Goal: Task Accomplishment & Management: Complete application form

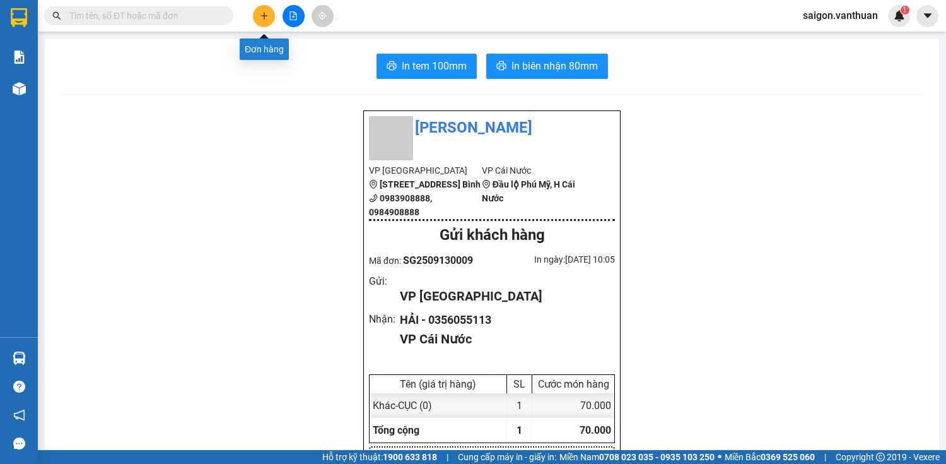
click at [255, 10] on button at bounding box center [264, 16] width 22 height 22
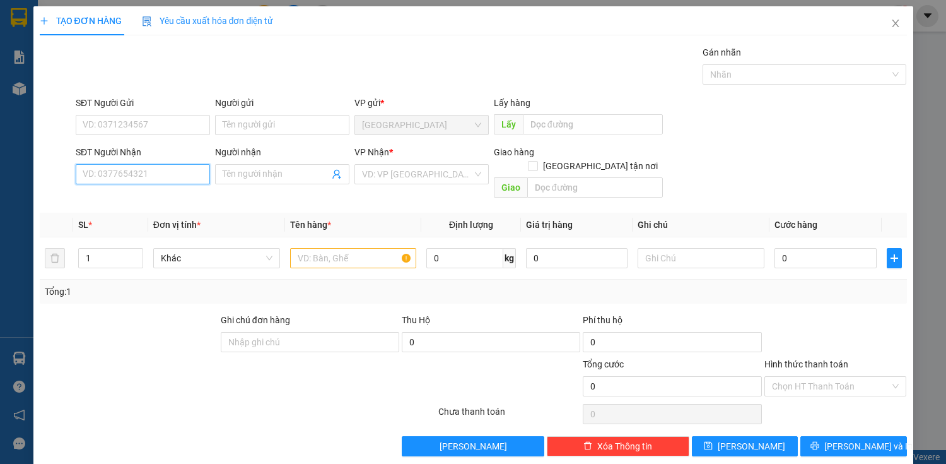
click at [187, 165] on input "SĐT Người Nhận" at bounding box center [143, 174] width 134 height 20
click at [146, 202] on div "0949579333 - TUẤN" at bounding box center [142, 199] width 118 height 14
type input "0949579333"
type input "TUẤN"
type input "50.000"
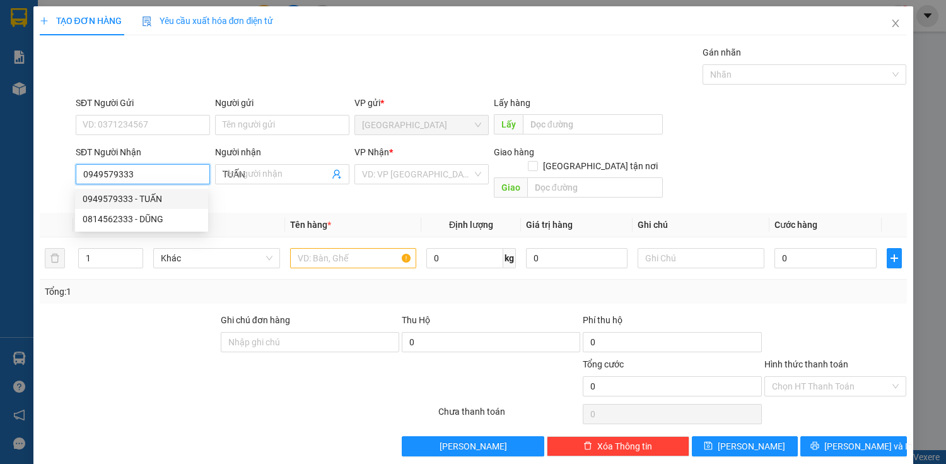
type input "50.000"
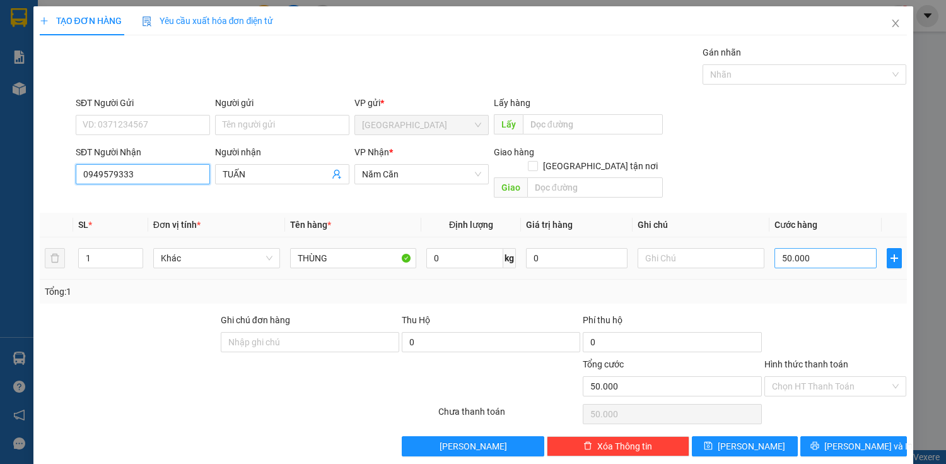
type input "0949579333"
click at [493, 250] on input "50.000" at bounding box center [826, 258] width 102 height 20
type input "0"
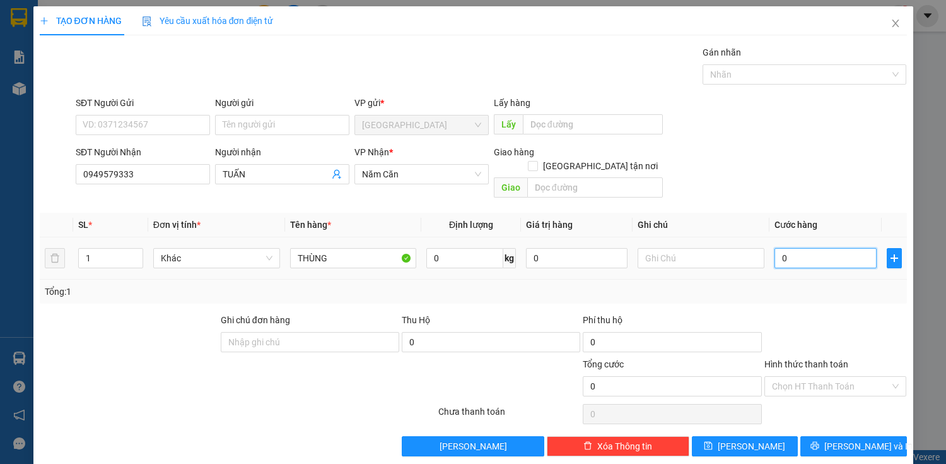
type input "60"
type input "600"
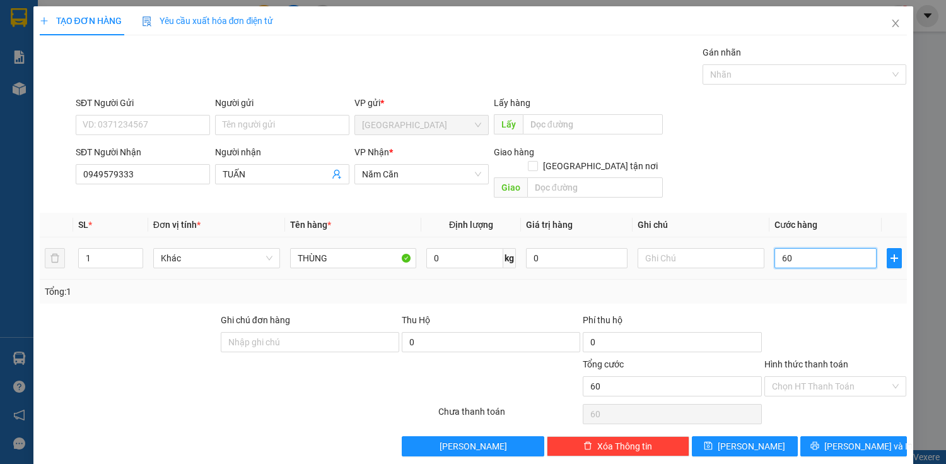
type input "600"
type input "6.000"
type input "60.000"
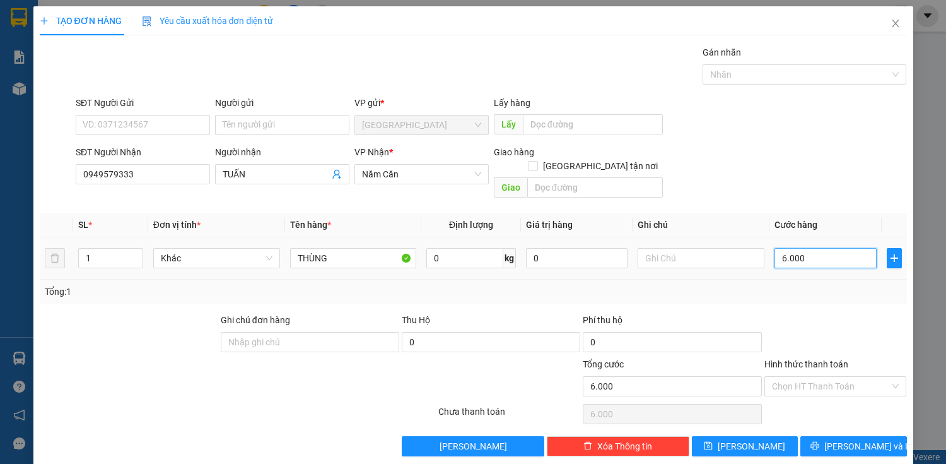
type input "60.000"
type input "600.000"
type input "60.000"
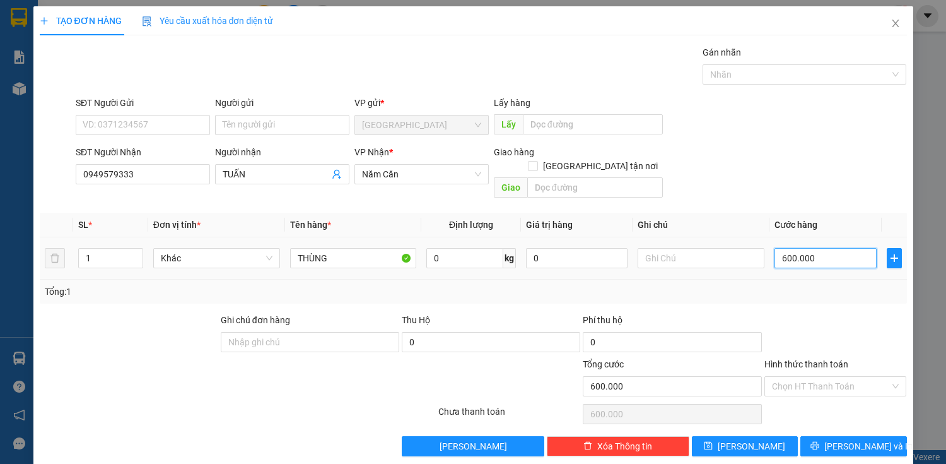
type input "60.000"
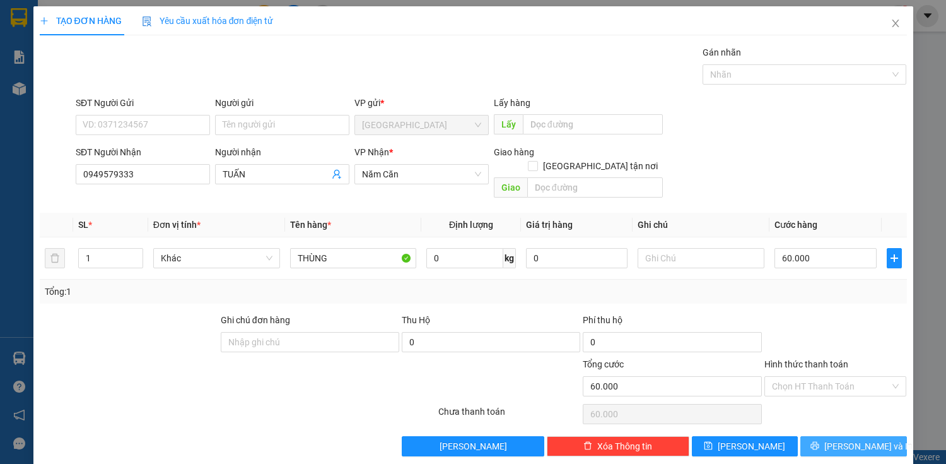
click at [493, 306] on icon "printer" at bounding box center [815, 445] width 9 height 9
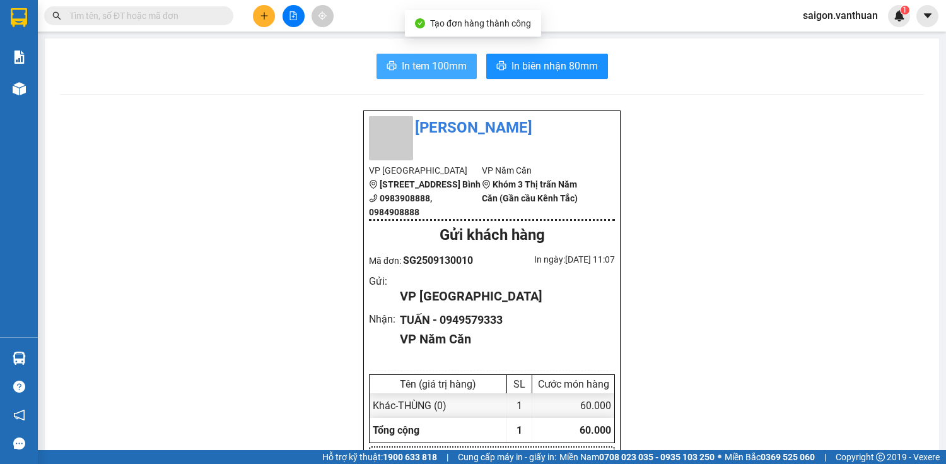
click at [431, 62] on span "In tem 100mm" at bounding box center [434, 66] width 65 height 16
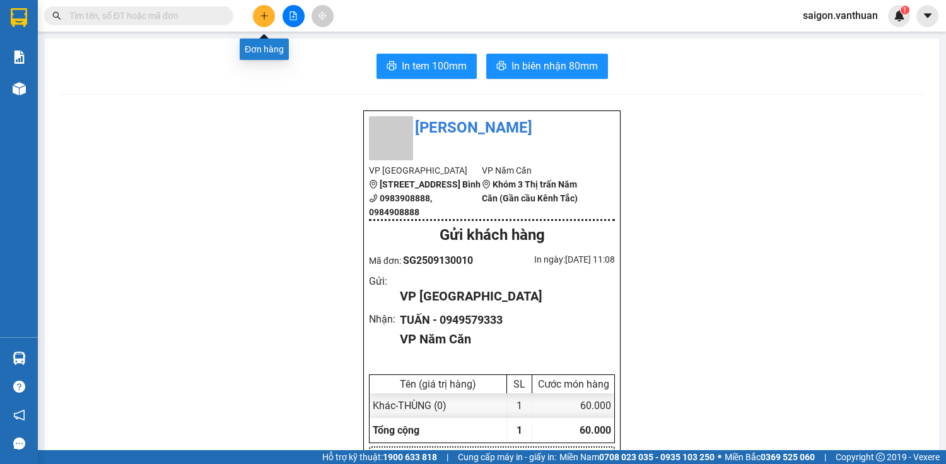
click at [259, 14] on button at bounding box center [264, 16] width 22 height 22
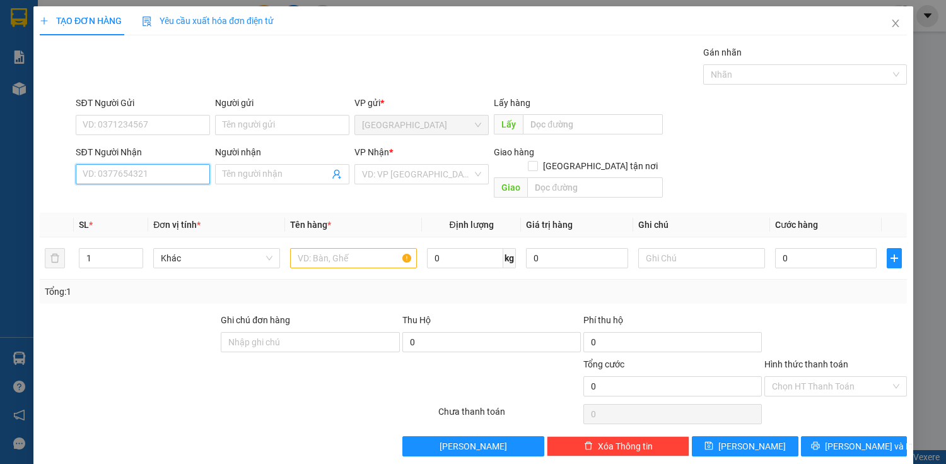
click at [173, 171] on input "SĐT Người Nhận" at bounding box center [143, 174] width 134 height 20
click at [116, 176] on input "0916463355" at bounding box center [143, 174] width 134 height 20
type input "0916463355"
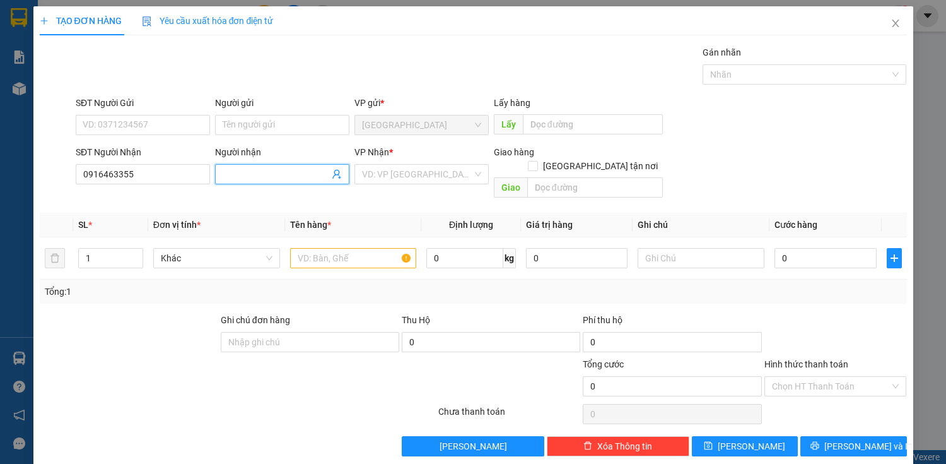
click at [252, 179] on input "Người nhận" at bounding box center [276, 174] width 107 height 14
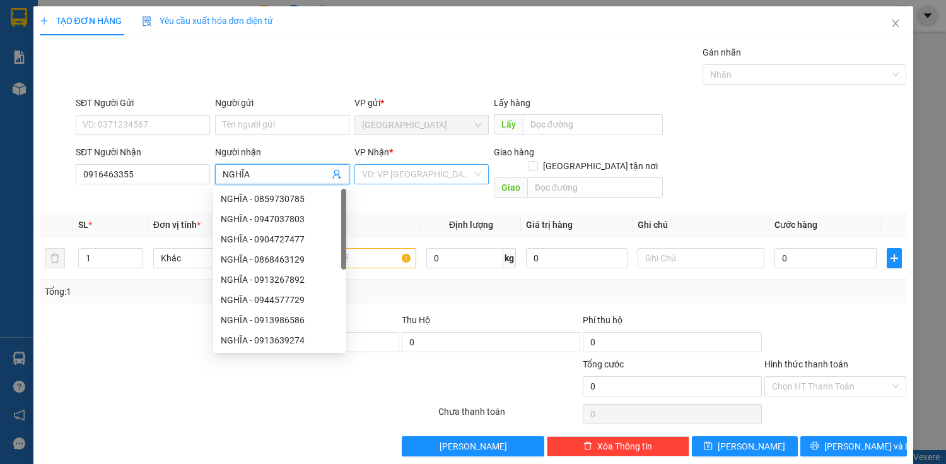
type input "NGHĨA"
click at [406, 167] on input "search" at bounding box center [417, 174] width 110 height 19
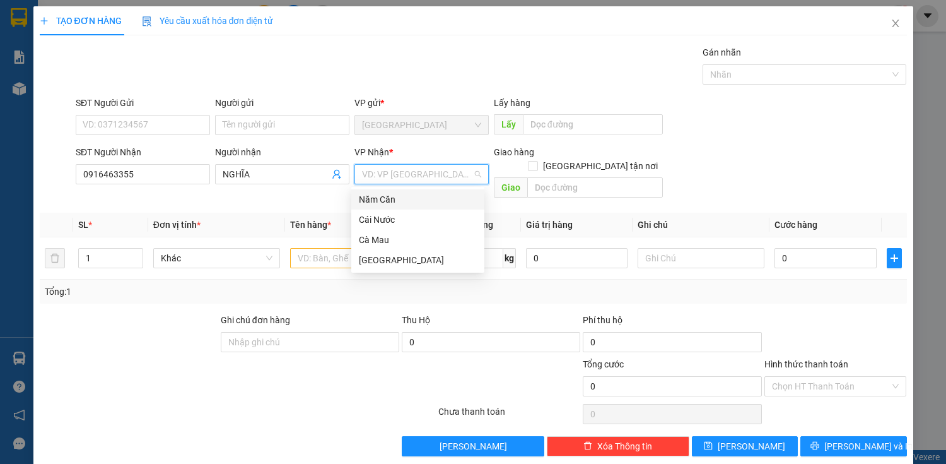
drag, startPoint x: 399, startPoint y: 202, endPoint x: 548, endPoint y: 159, distance: 155.1
click at [399, 202] on div "Năm Căn" at bounding box center [418, 199] width 118 height 14
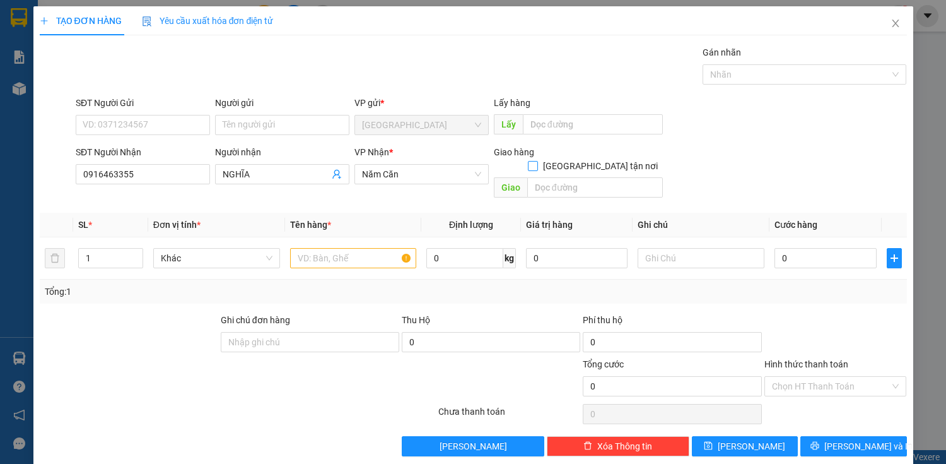
click at [493, 159] on span "[GEOGRAPHIC_DATA] tận nơi" at bounding box center [600, 166] width 125 height 14
click at [493, 161] on input "[GEOGRAPHIC_DATA] tận nơi" at bounding box center [532, 165] width 9 height 9
checkbox input "true"
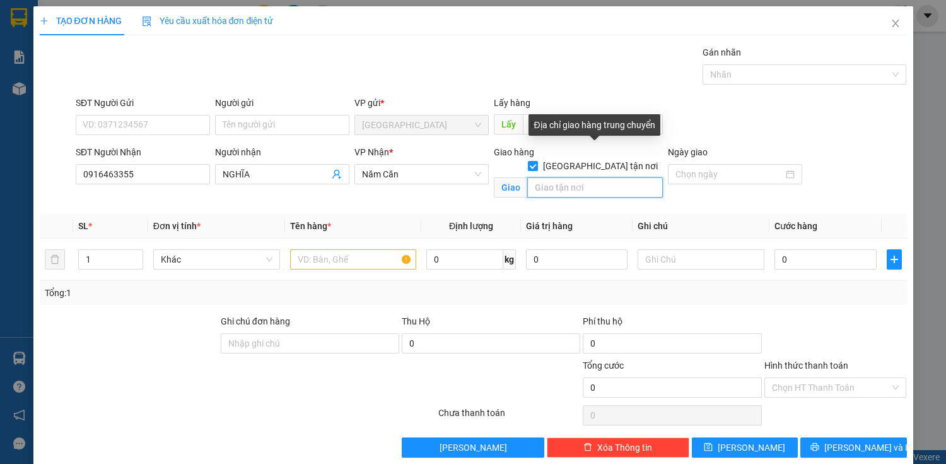
click at [493, 177] on input "text" at bounding box center [595, 187] width 136 height 20
type input "O"
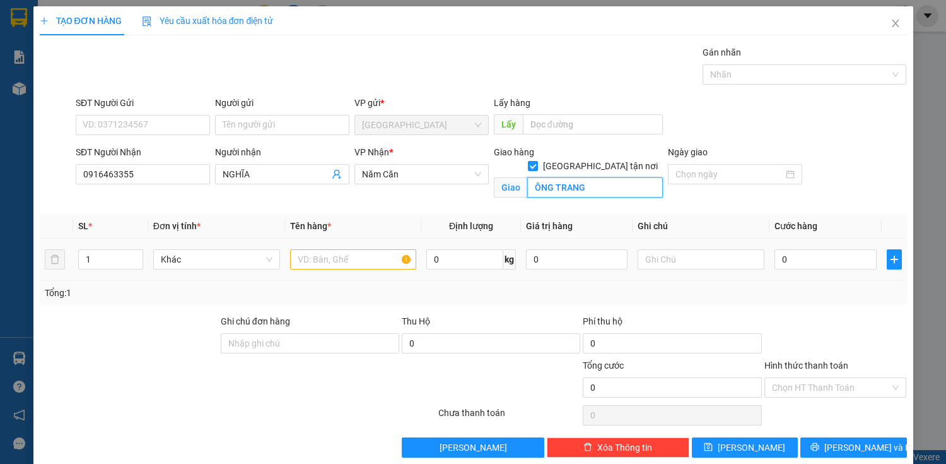
type input "ÔNG TRANG"
click at [332, 250] on input "text" at bounding box center [353, 259] width 127 height 20
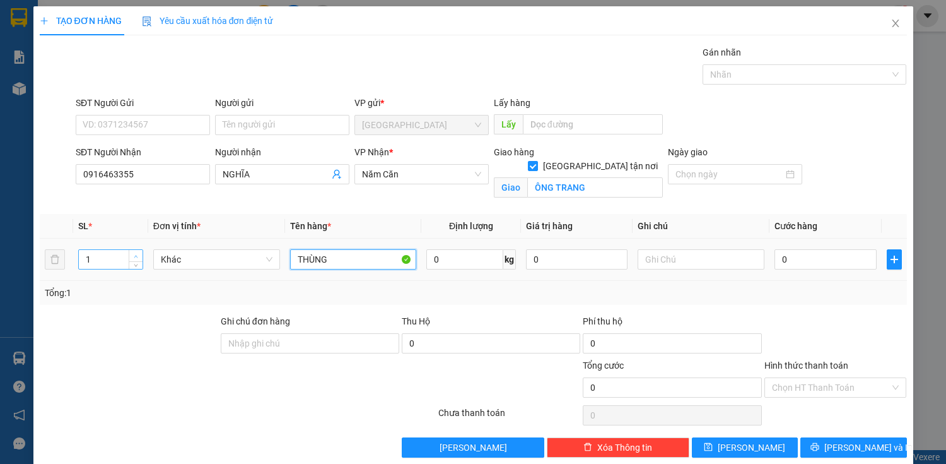
type input "THÙNG"
click at [135, 254] on icon "up" at bounding box center [136, 256] width 4 height 4
type input "4"
click at [135, 254] on icon "up" at bounding box center [136, 256] width 4 height 4
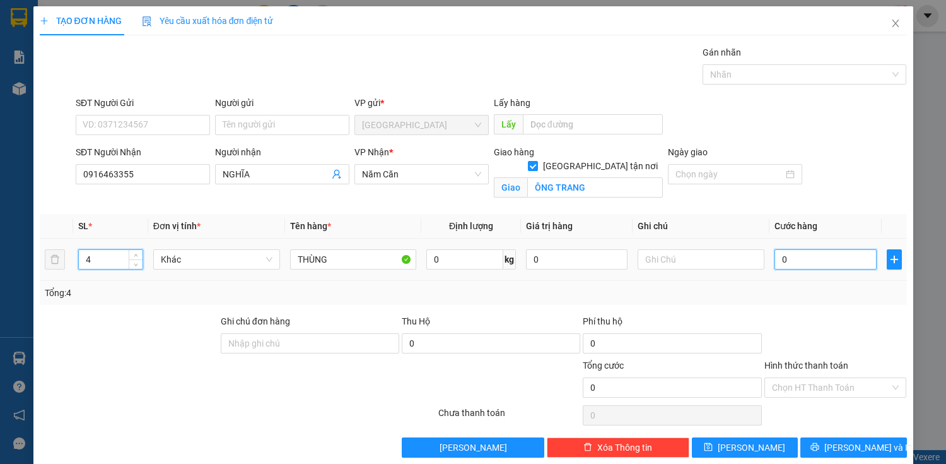
click at [493, 254] on input "0" at bounding box center [826, 259] width 102 height 20
type input "2"
type input "28"
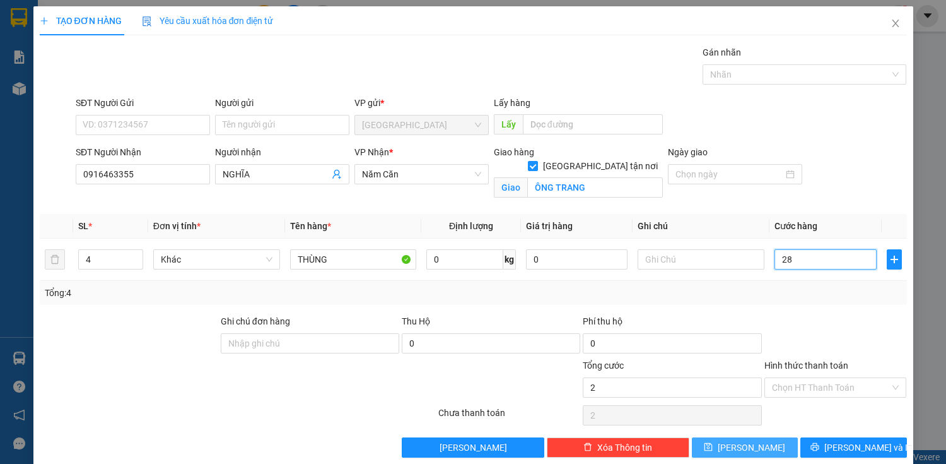
type input "28"
type input "280"
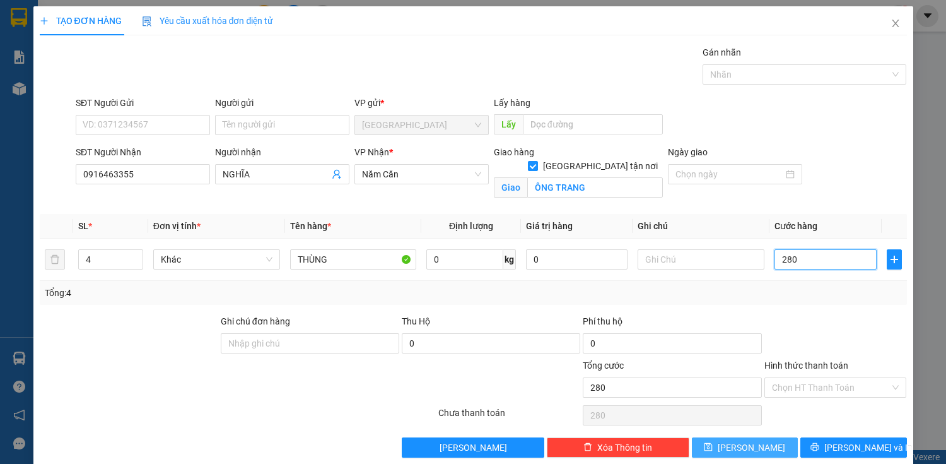
type input "2.800"
type input "28.000"
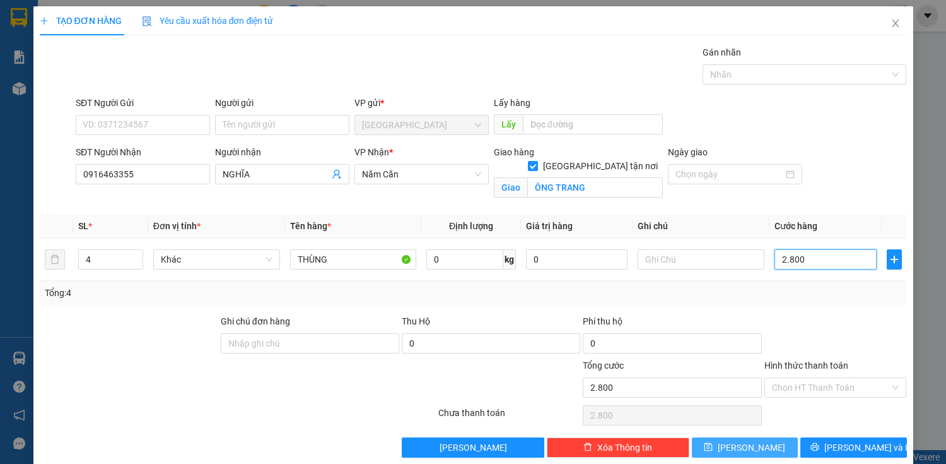
type input "28.000"
type input "280.000"
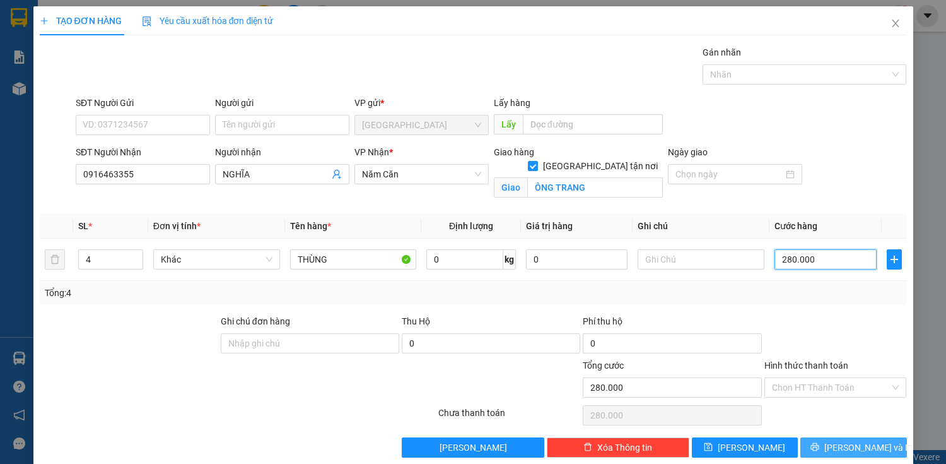
type input "280.000"
click at [493, 306] on span "[PERSON_NAME] và In" at bounding box center [868, 447] width 88 height 14
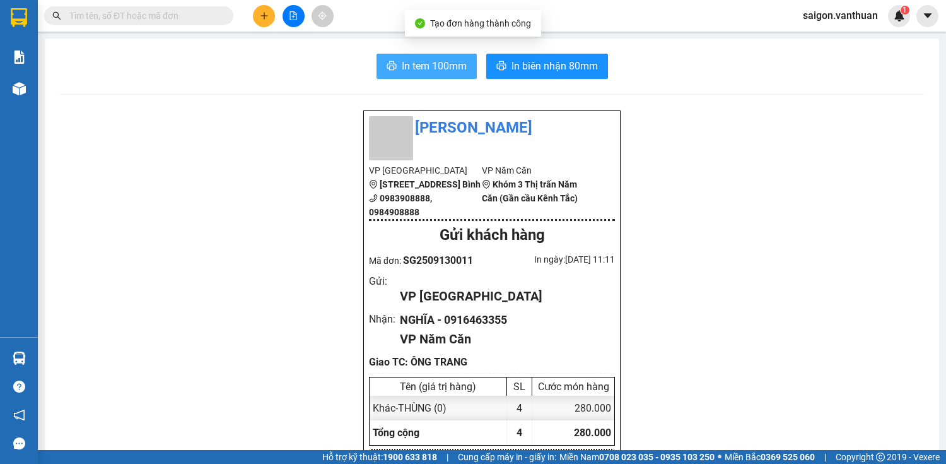
click at [421, 68] on span "In tem 100mm" at bounding box center [434, 66] width 65 height 16
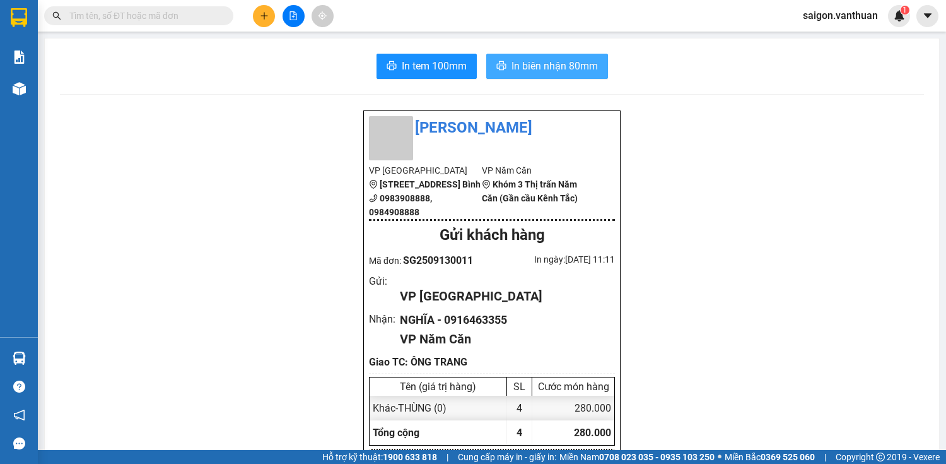
click at [493, 68] on span "In biên nhận 80mm" at bounding box center [555, 66] width 86 height 16
click at [271, 10] on button at bounding box center [264, 16] width 22 height 22
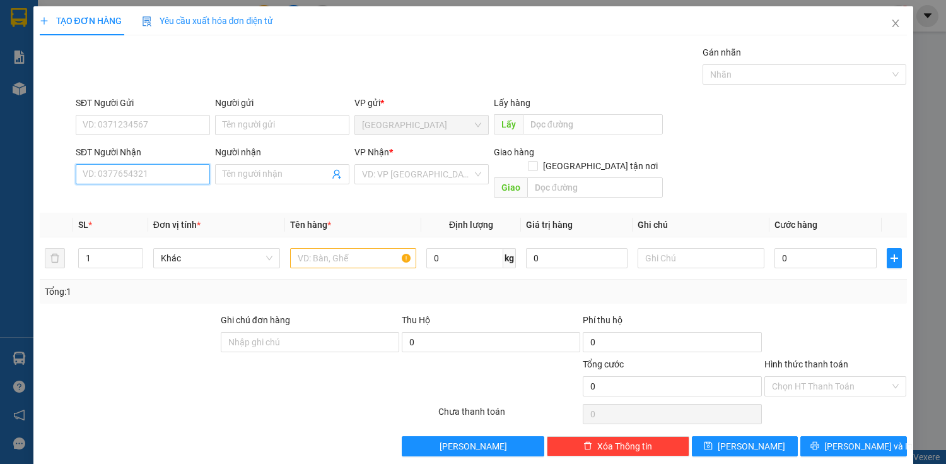
click at [189, 165] on input "SĐT Người Nhận" at bounding box center [143, 174] width 134 height 20
type input "0916181150"
click at [183, 203] on div "0916181150 - THOẠI" at bounding box center [142, 199] width 118 height 14
type input "THOẠI"
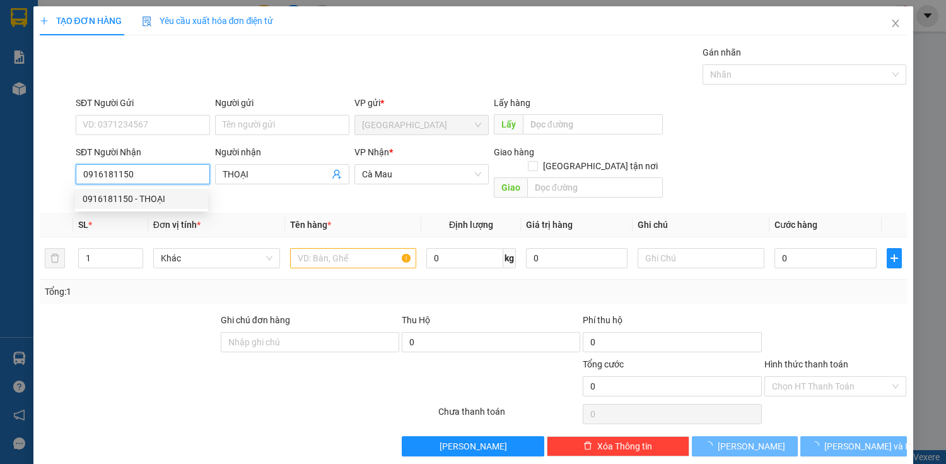
type input "120.000"
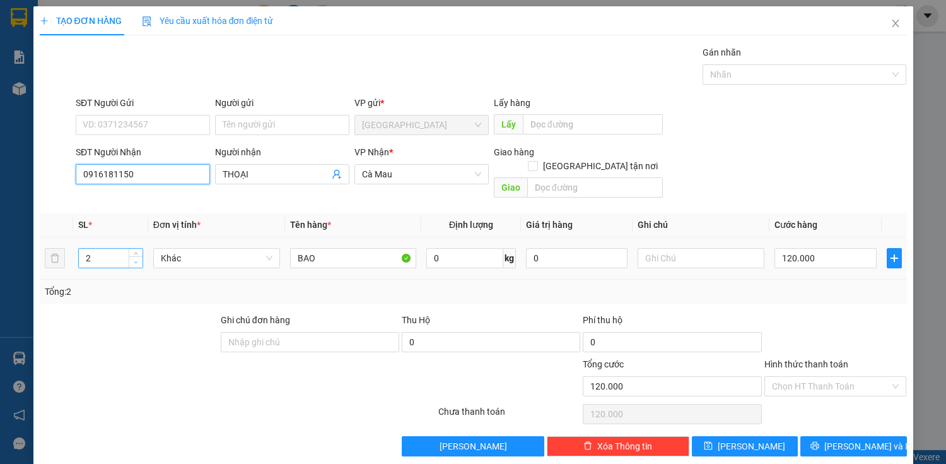
type input "0916181150"
type input "1"
drag, startPoint x: 136, startPoint y: 245, endPoint x: 394, endPoint y: 247, distance: 258.0
click at [136, 259] on span "down" at bounding box center [136, 263] width 8 height 8
click at [493, 248] on input "120.000" at bounding box center [826, 258] width 102 height 20
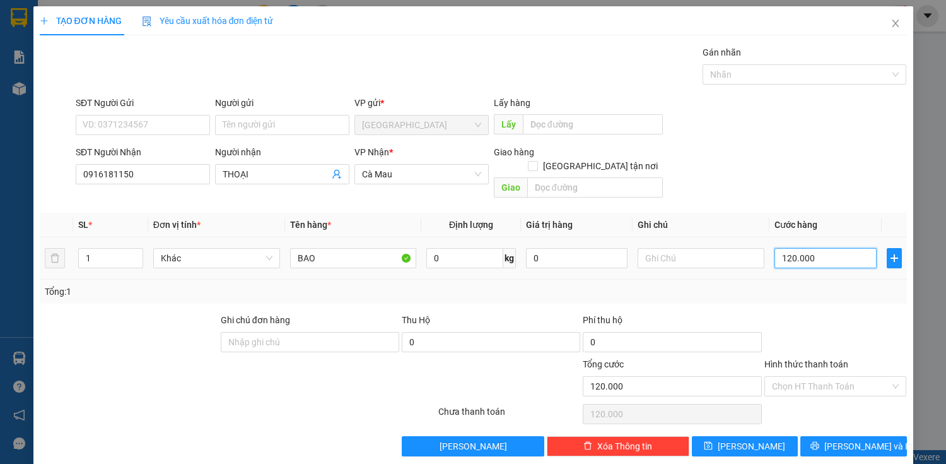
type input "12.000"
type input "1.200"
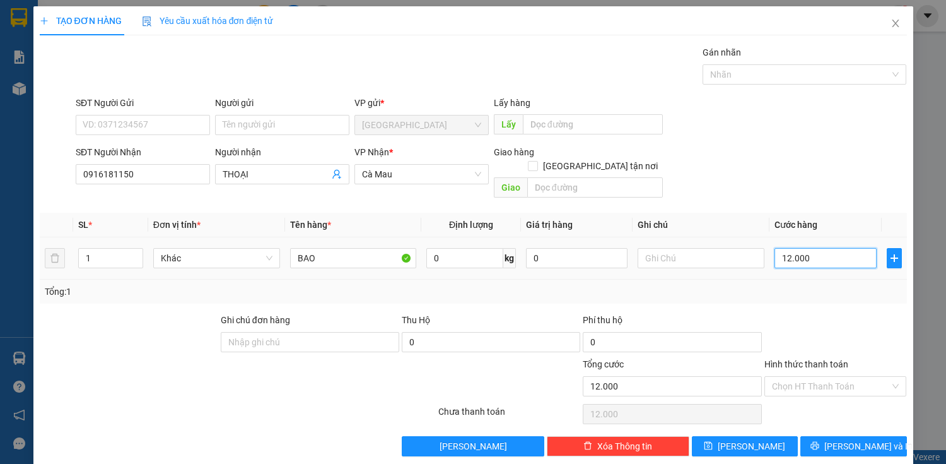
type input "1.200"
type input "120"
type input "12"
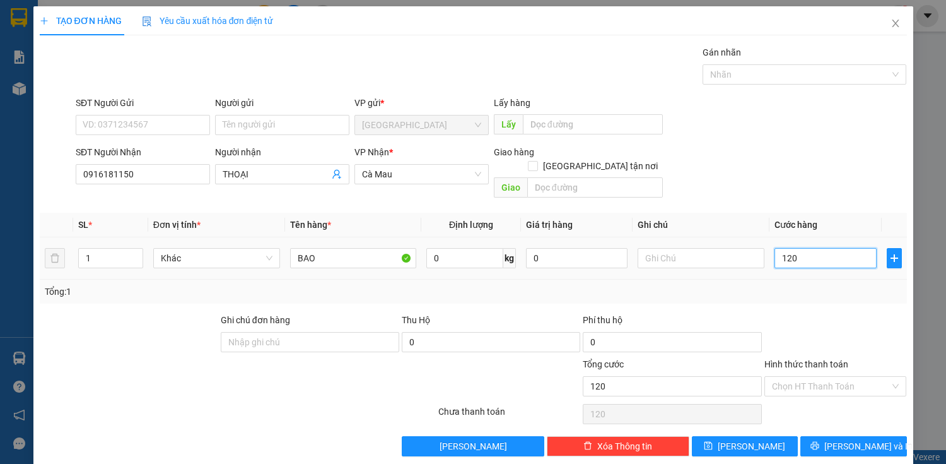
type input "12"
type input "1"
type input "0"
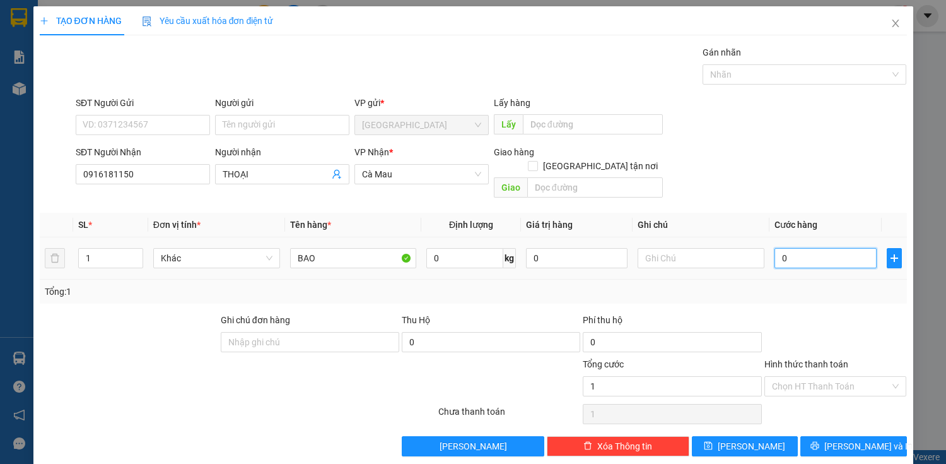
type input "0"
type input "60"
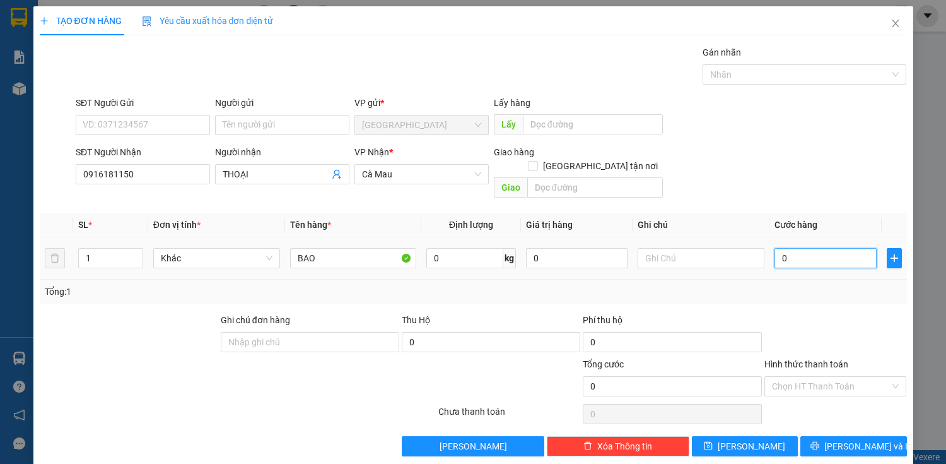
type input "60"
type input "600"
type input "6.000"
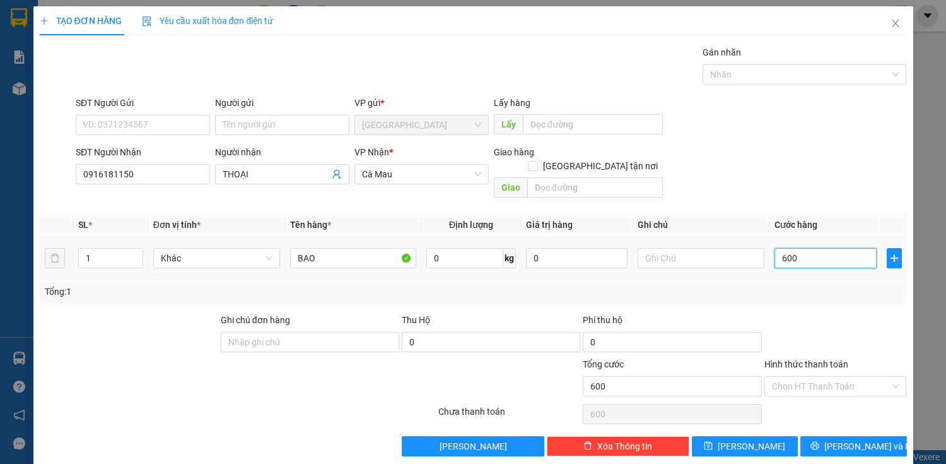
type input "6.000"
type input "60.000"
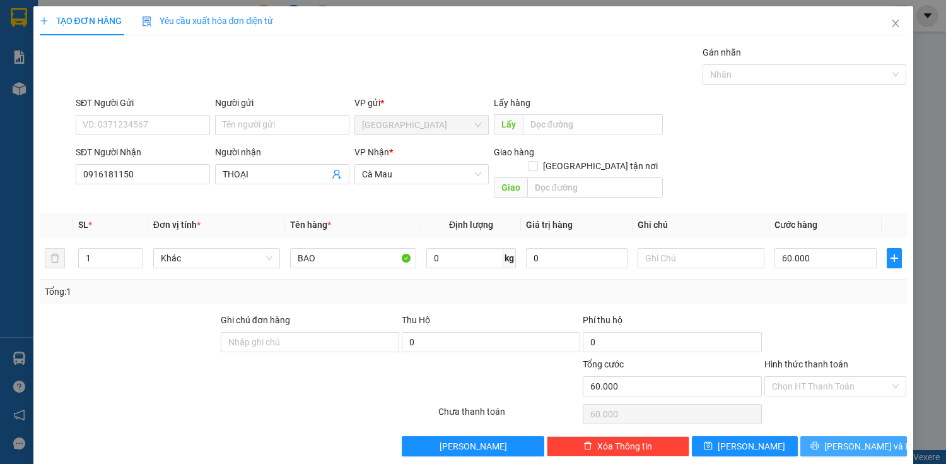
click at [493, 306] on span "[PERSON_NAME] và In" at bounding box center [868, 446] width 88 height 14
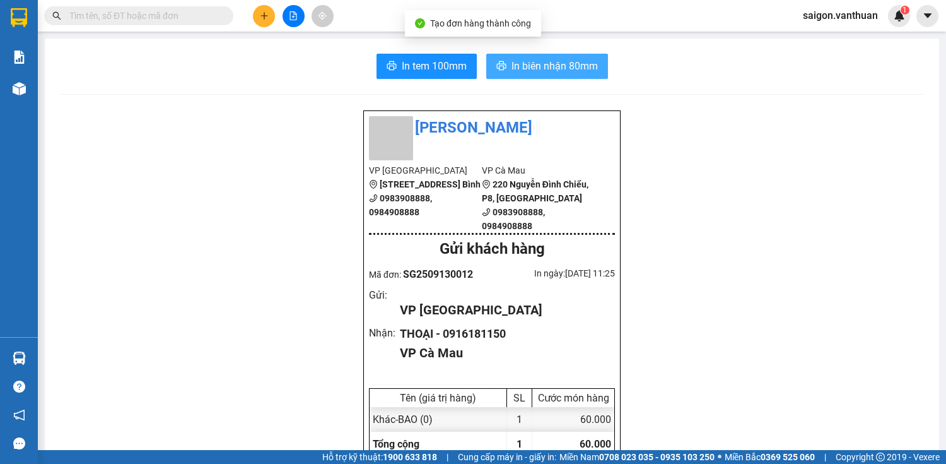
click at [493, 66] on span "In biên nhận 80mm" at bounding box center [555, 66] width 86 height 16
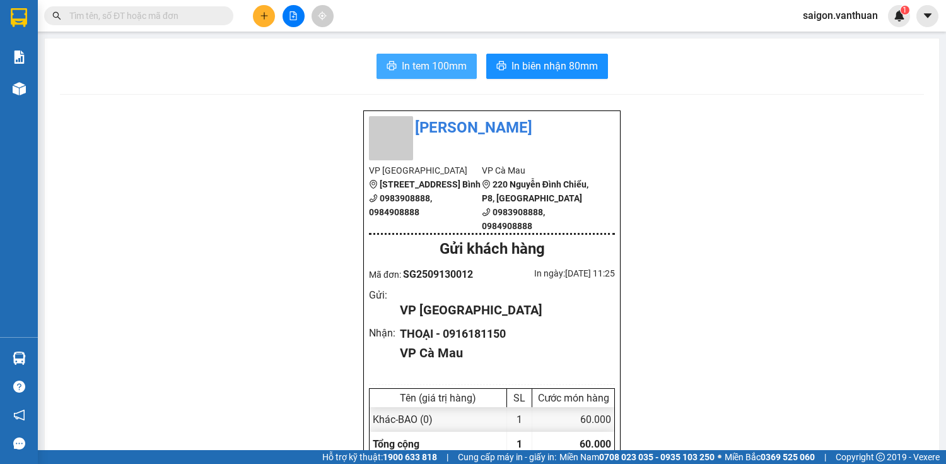
click at [429, 60] on span "In tem 100mm" at bounding box center [434, 66] width 65 height 16
click at [260, 11] on icon "plus" at bounding box center [264, 15] width 9 height 9
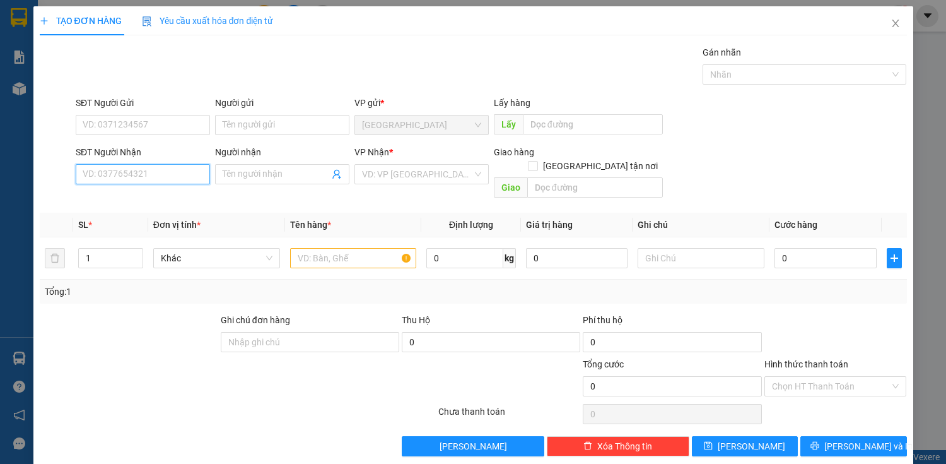
click at [118, 170] on input "SĐT Người Nhận" at bounding box center [143, 174] width 134 height 20
click at [112, 175] on input "SĐT Người Nhận" at bounding box center [143, 174] width 134 height 20
type input "0947083880"
click at [149, 204] on div "0947083880 - TIẾN" at bounding box center [142, 199] width 118 height 14
type input "TIẾN"
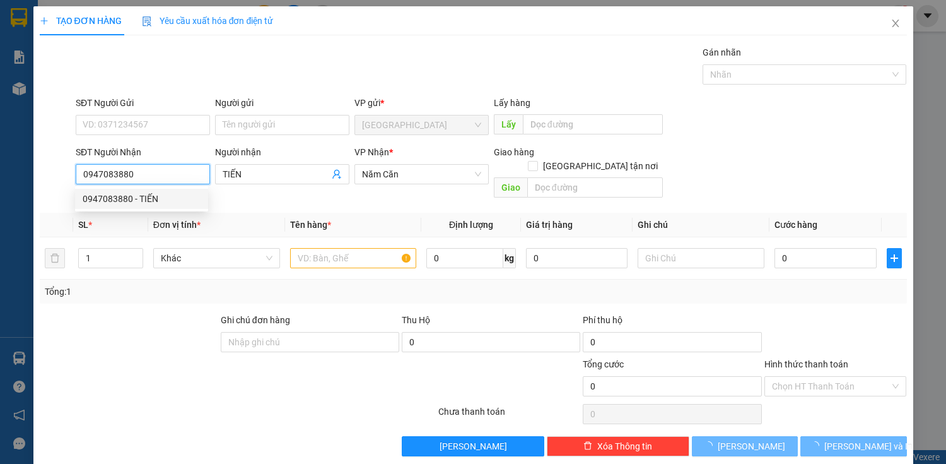
type input "140.000"
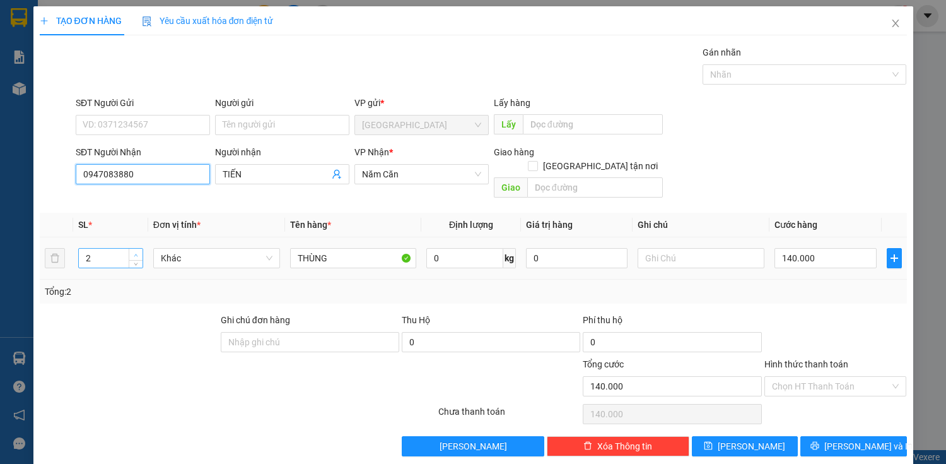
type input "0947083880"
type input "3"
click at [134, 254] on icon "up" at bounding box center [136, 255] width 4 height 3
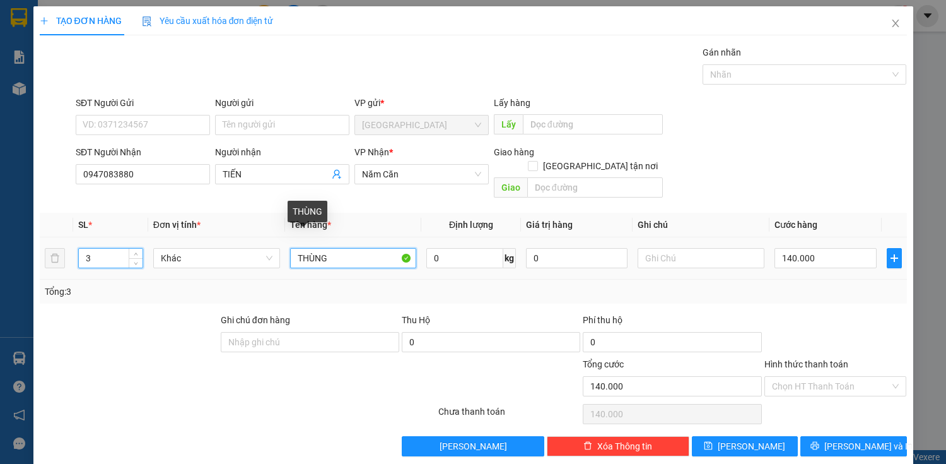
click at [336, 248] on input "THÙNG" at bounding box center [353, 258] width 127 height 20
type input "T"
type input "KIỆN"
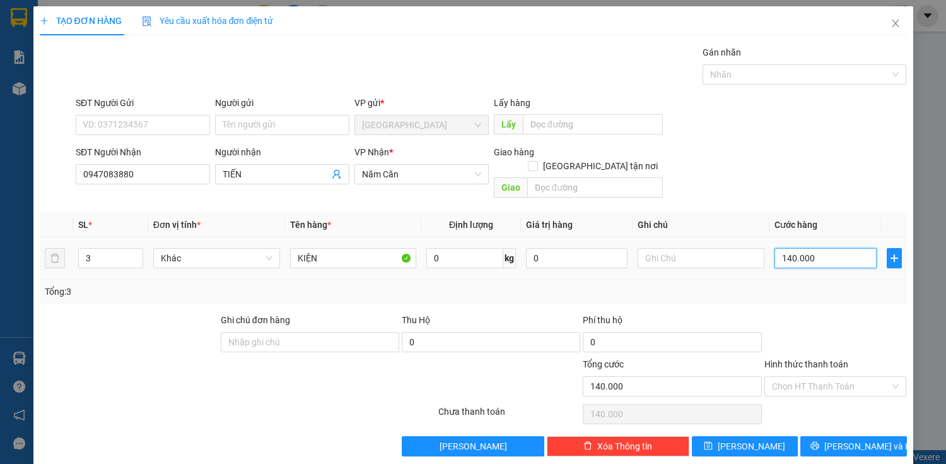
click at [493, 248] on input "140.000" at bounding box center [826, 258] width 102 height 20
type input "0"
type input "10"
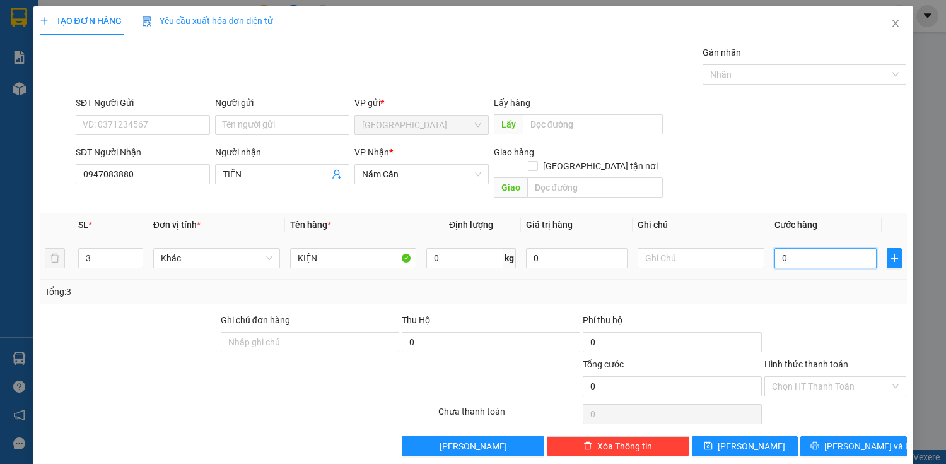
type input "10"
type input "160"
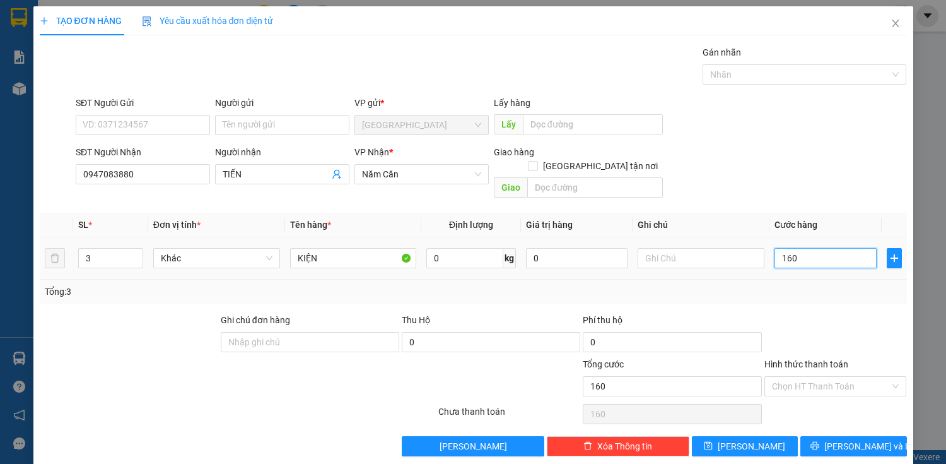
type input "1.600"
type input "16.000"
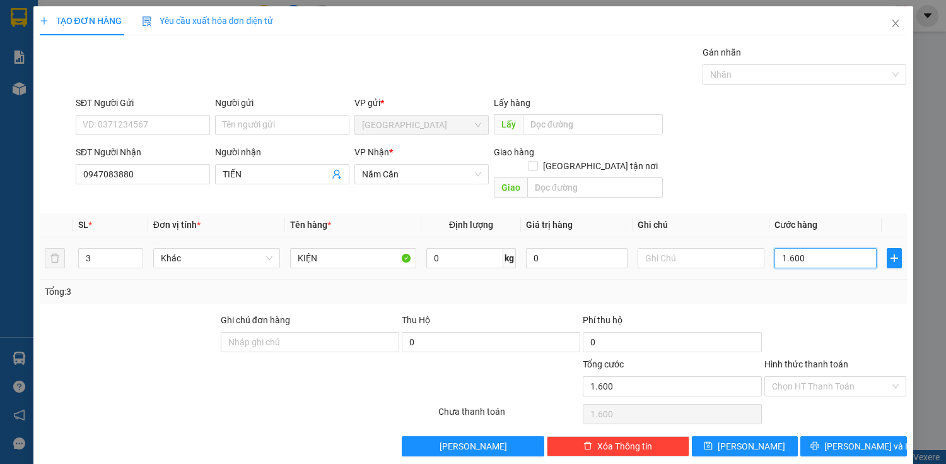
type input "16.000"
type input "160.000"
type input "1.600.000"
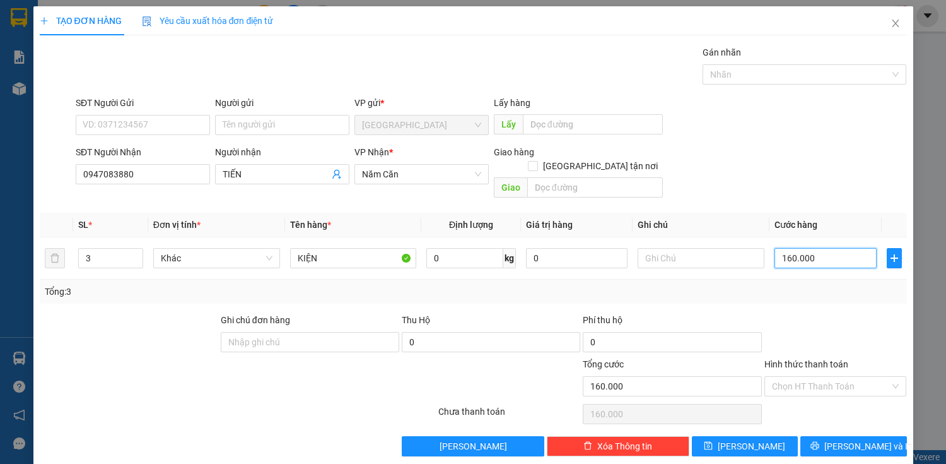
type input "1.600.000"
type input "160.000"
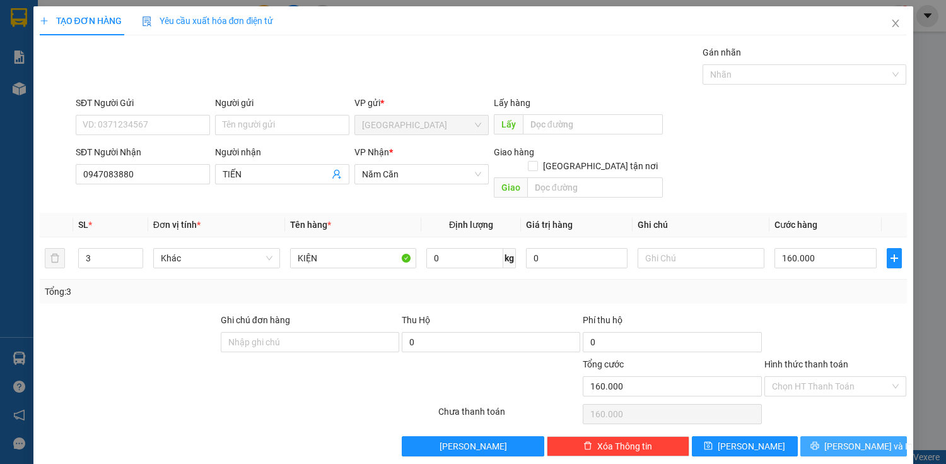
click at [493, 306] on span "[PERSON_NAME] và In" at bounding box center [868, 446] width 88 height 14
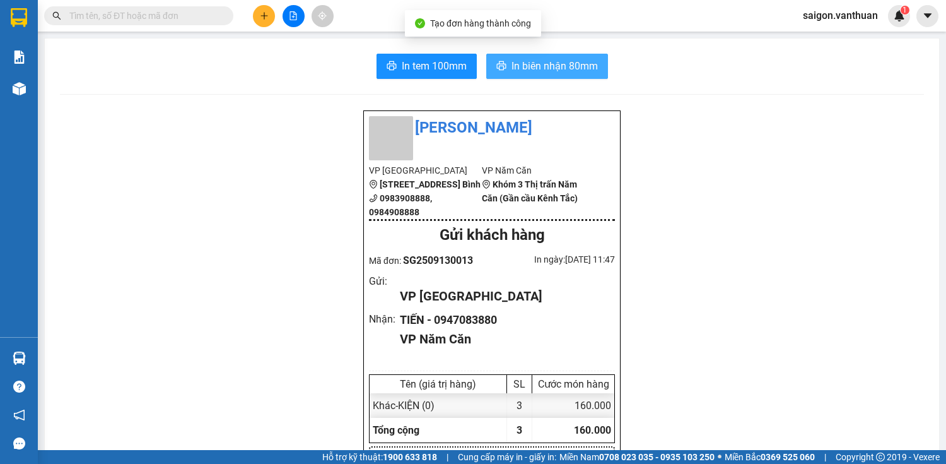
click at [493, 61] on span "In biên nhận 80mm" at bounding box center [555, 66] width 86 height 16
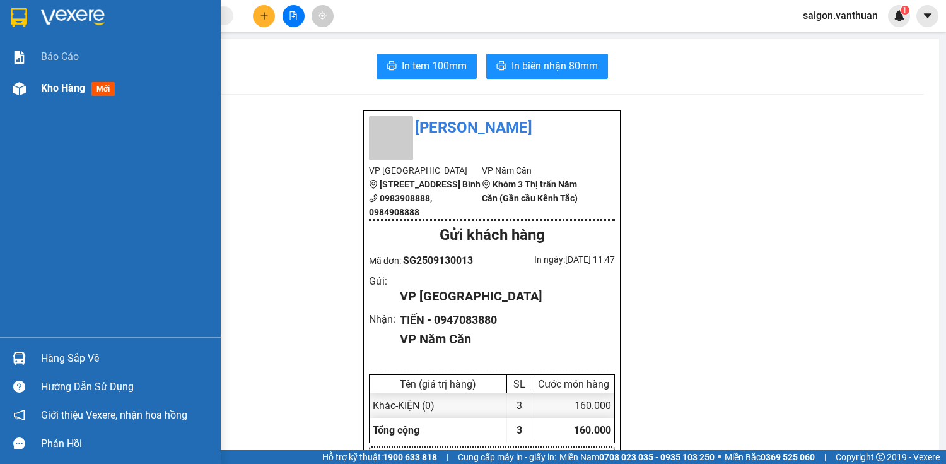
click at [10, 86] on div at bounding box center [19, 89] width 22 height 22
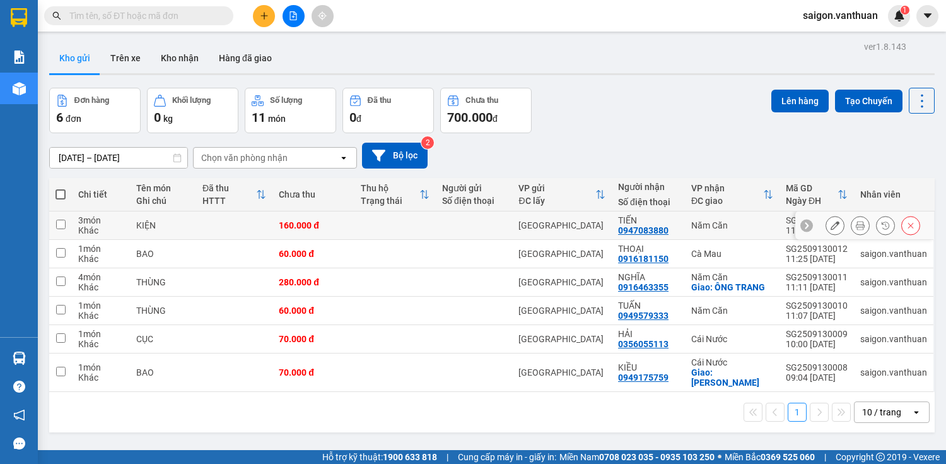
click at [493, 222] on icon at bounding box center [835, 225] width 9 height 9
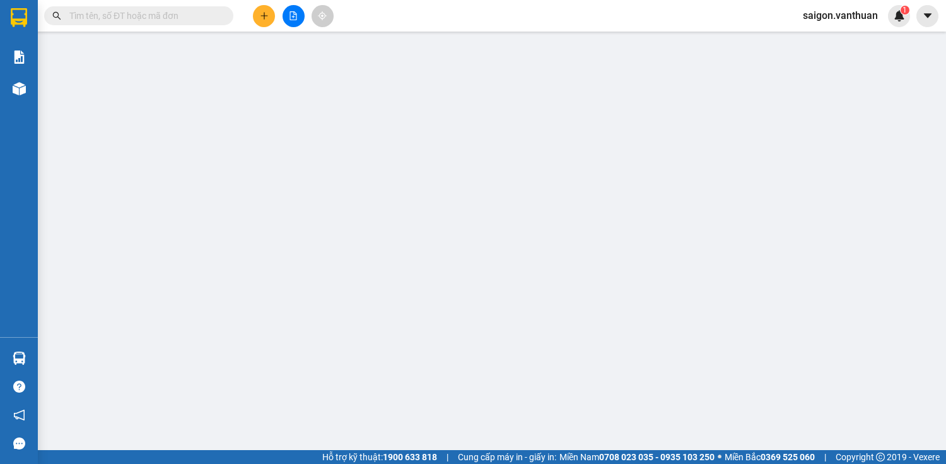
type input "0947083880"
type input "TIẾN"
type input "160.000"
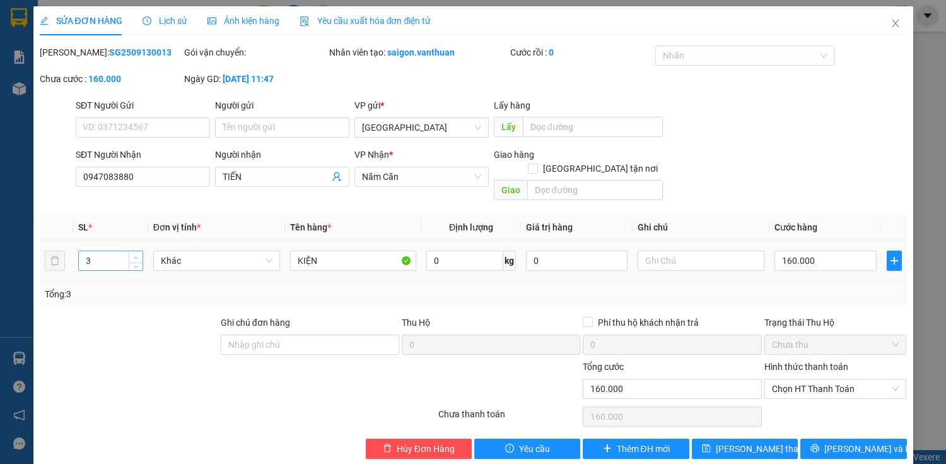
type input "4"
drag, startPoint x: 136, startPoint y: 240, endPoint x: 154, endPoint y: 242, distance: 18.5
click at [139, 251] on span "Increase Value" at bounding box center [136, 255] width 14 height 9
click at [493, 250] on input "160.000" at bounding box center [826, 260] width 102 height 20
type input "0"
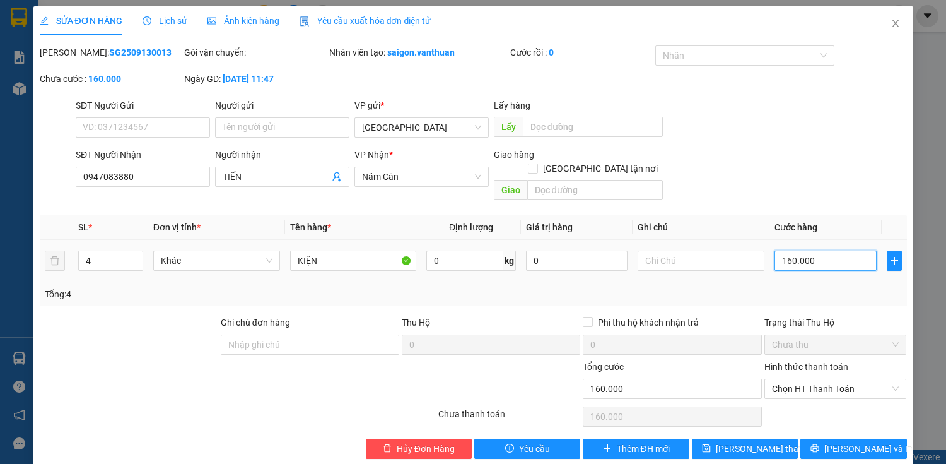
type input "0"
type input "20"
type input "210"
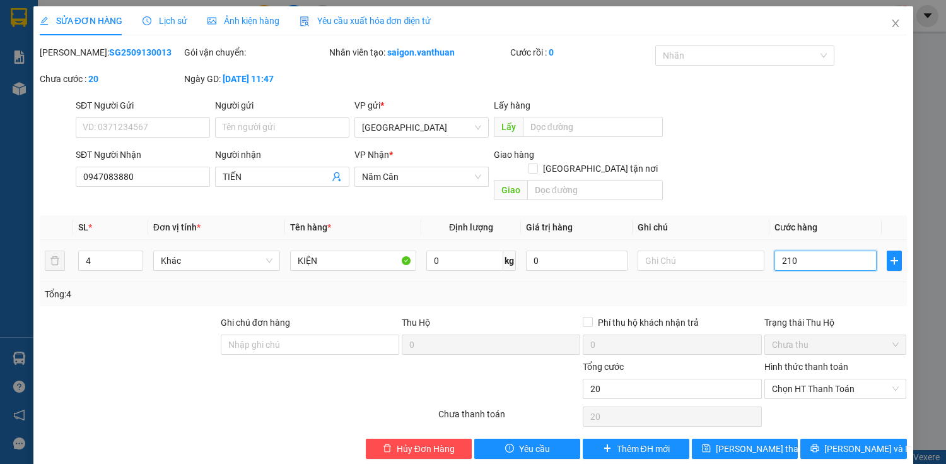
type input "210"
type input "2.100"
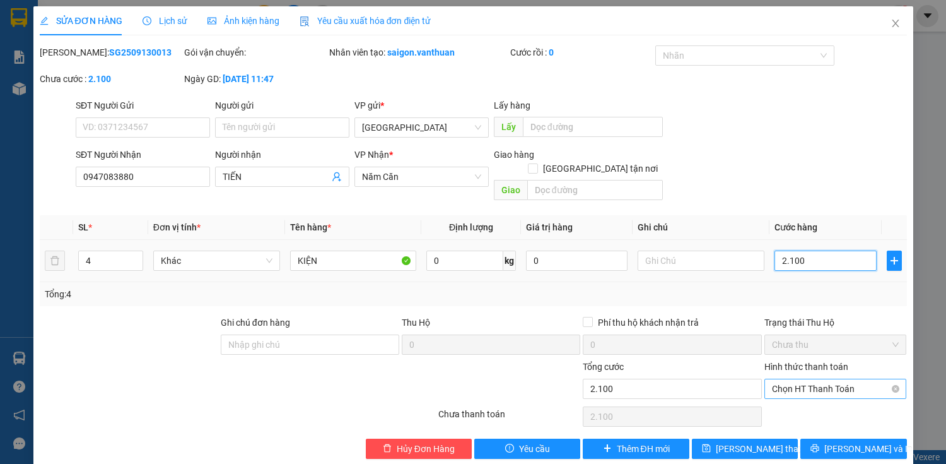
type input "21.000"
type input "210.000"
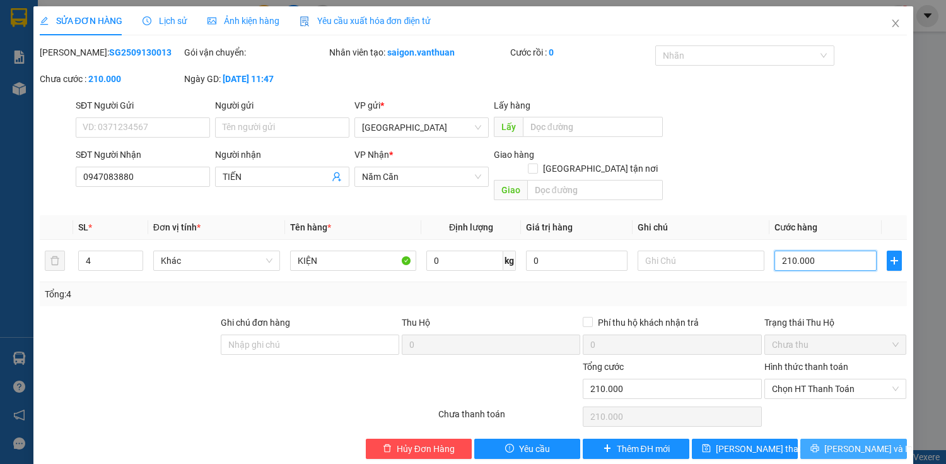
type input "210.000"
click at [493, 306] on span "[PERSON_NAME] và In" at bounding box center [868, 449] width 88 height 14
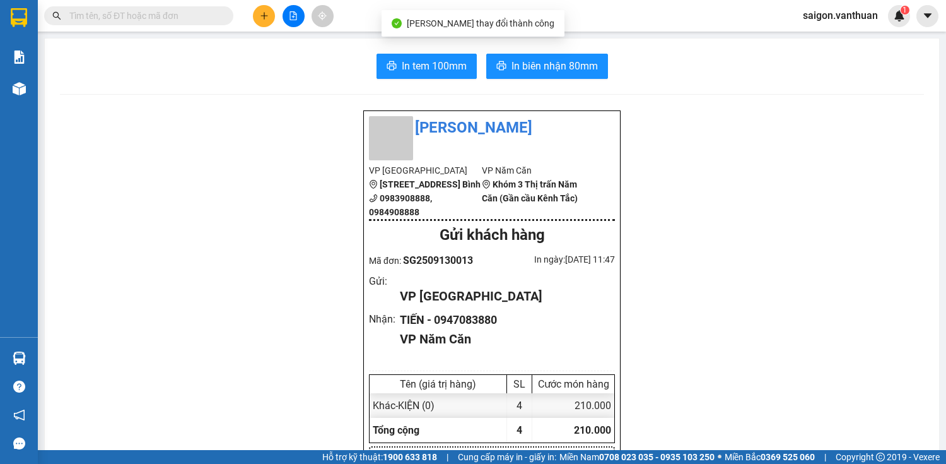
click at [371, 61] on div "In tem 100mm In biên nhận 80mm" at bounding box center [492, 66] width 864 height 25
click at [439, 58] on button "In tem 100mm" at bounding box center [427, 66] width 100 height 25
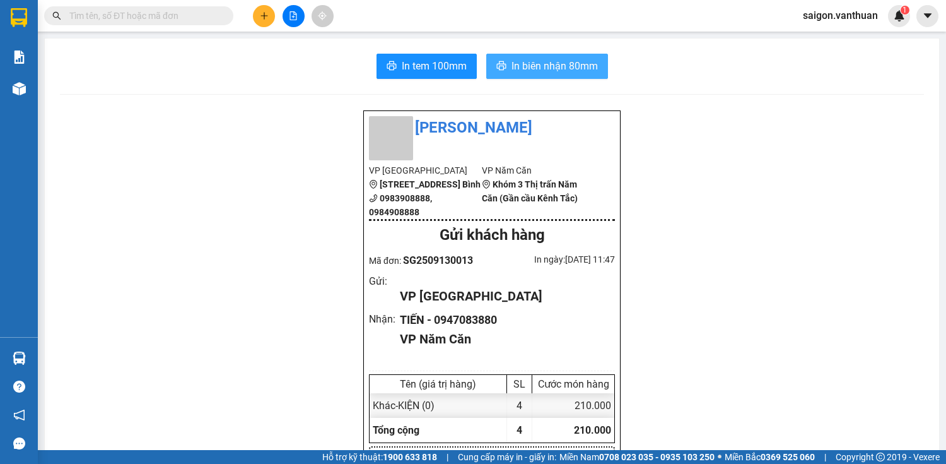
click at [493, 69] on button "In biên nhận 80mm" at bounding box center [547, 66] width 122 height 25
